Goal: Transaction & Acquisition: Purchase product/service

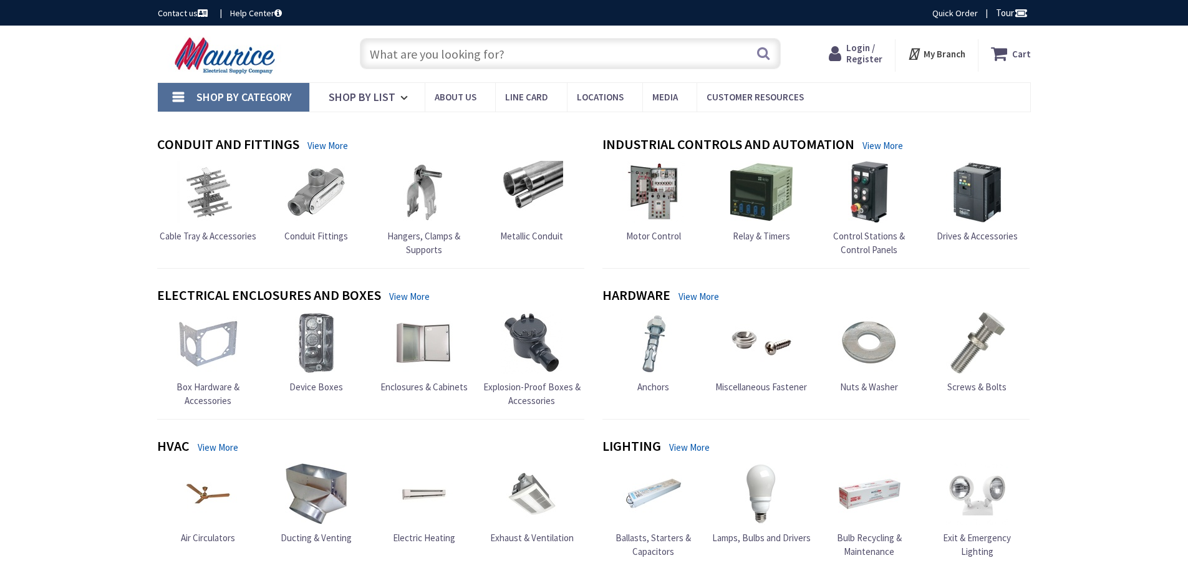
click at [509, 68] on input "text" at bounding box center [570, 53] width 421 height 31
click at [502, 55] on input "text" at bounding box center [570, 53] width 421 height 31
type input "Penguin Cir, [US_STATE][GEOGRAPHIC_DATA], [GEOGRAPHIC_DATA]"
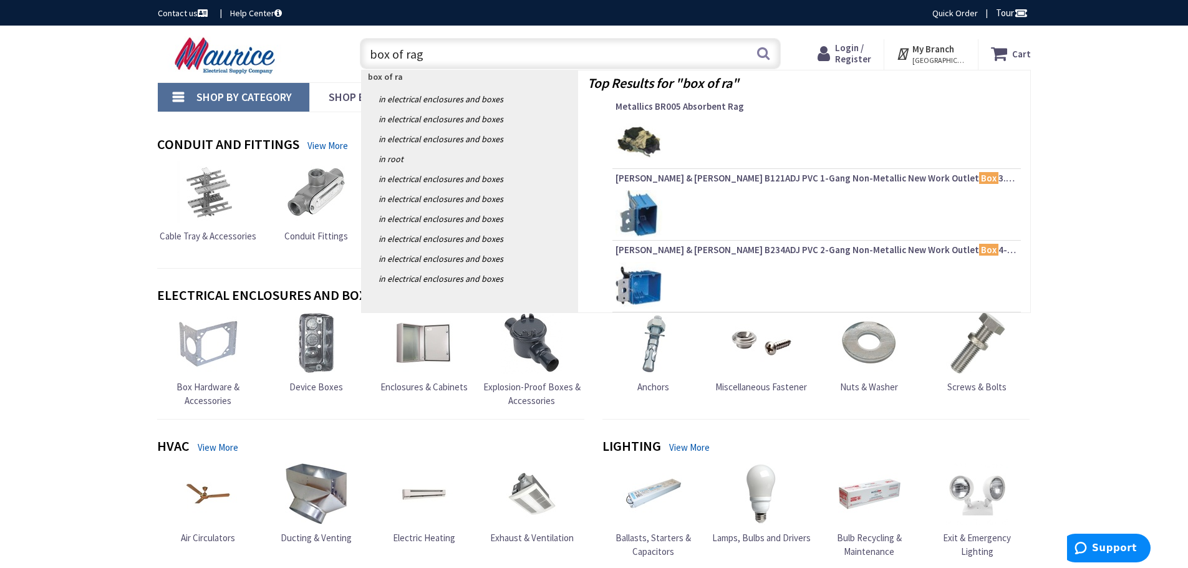
type input "box of rags"
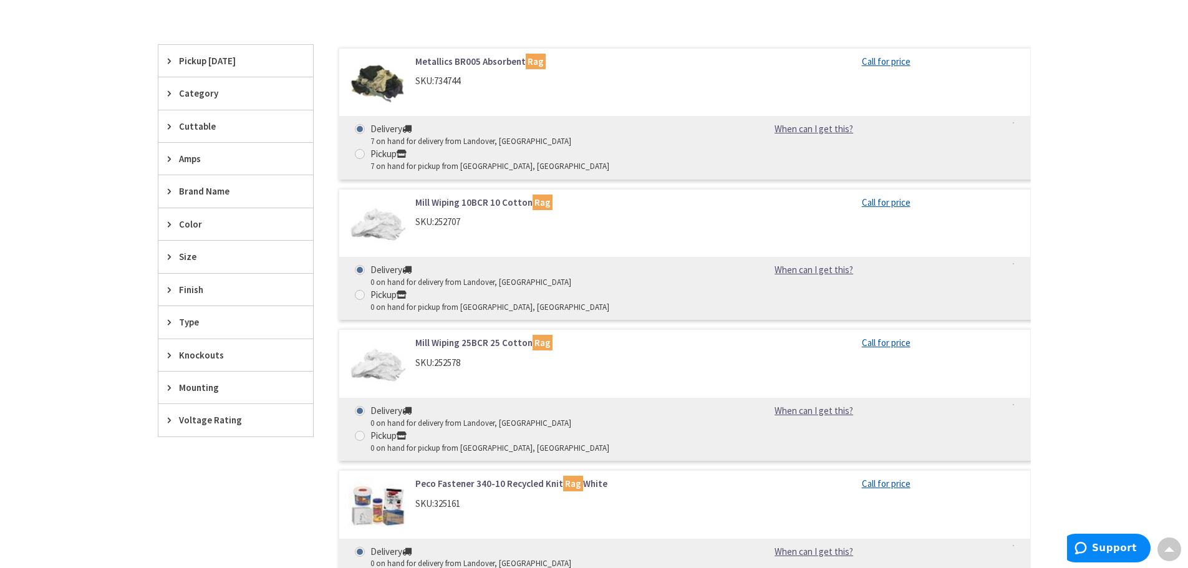
scroll to position [437, 0]
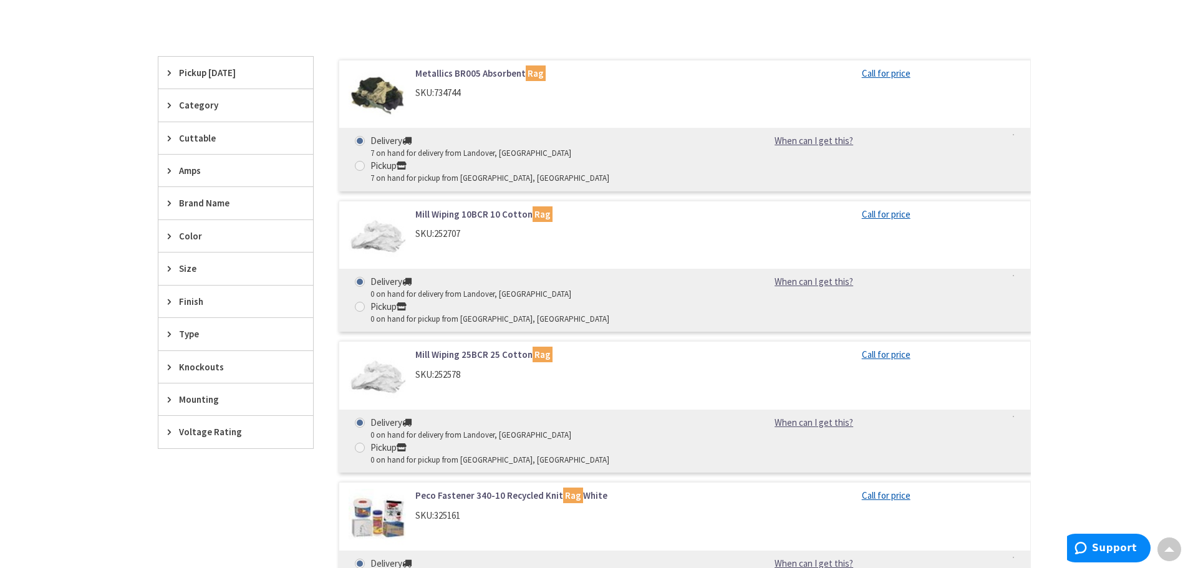
click at [481, 69] on link "Metallics BR005 Absorbent Rag" at bounding box center [573, 73] width 317 height 13
